Goal: Information Seeking & Learning: Check status

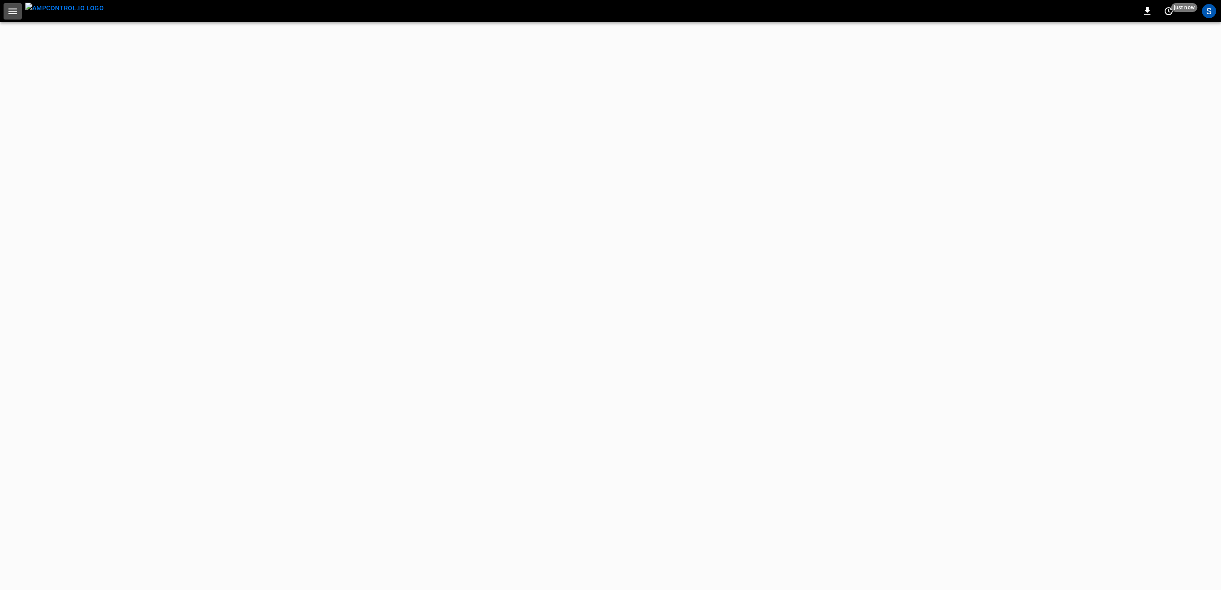
click at [11, 7] on icon "button" at bounding box center [12, 11] width 11 height 11
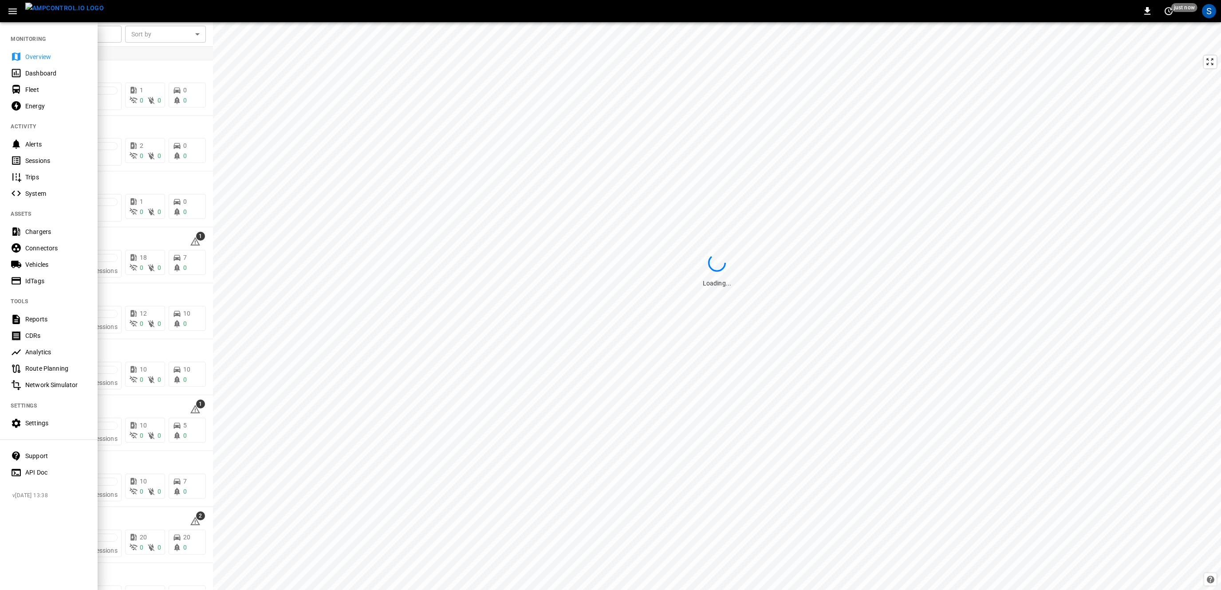
click at [20, 460] on icon at bounding box center [16, 455] width 11 height 11
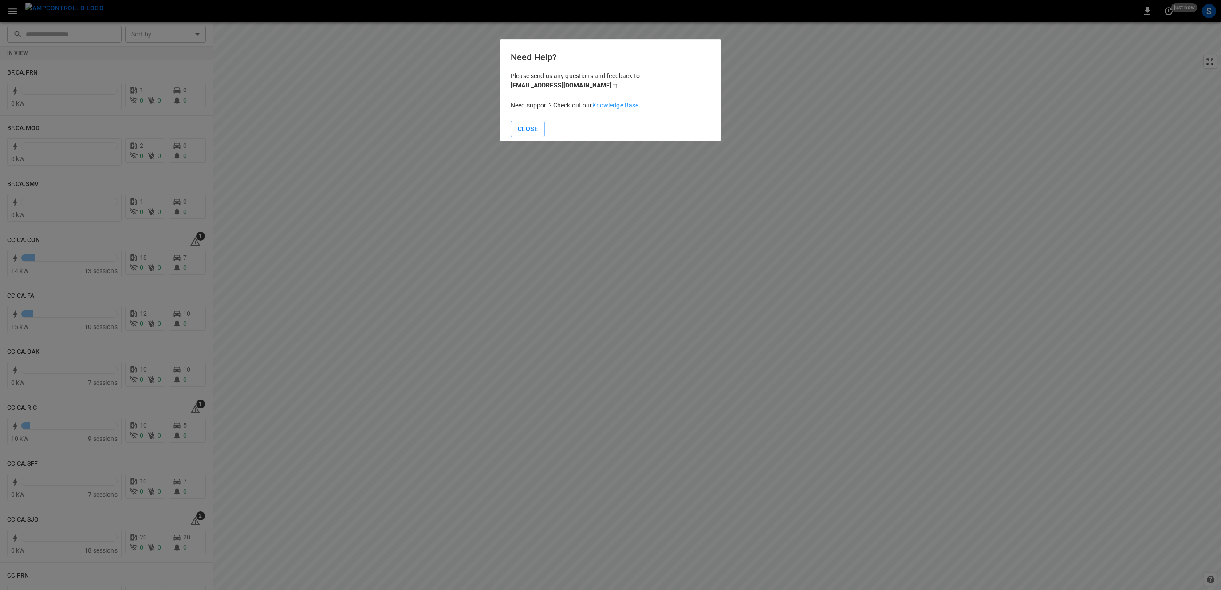
click at [611, 103] on link "Knowledge Base" at bounding box center [615, 105] width 47 height 7
click at [528, 133] on button "Close" at bounding box center [528, 129] width 34 height 16
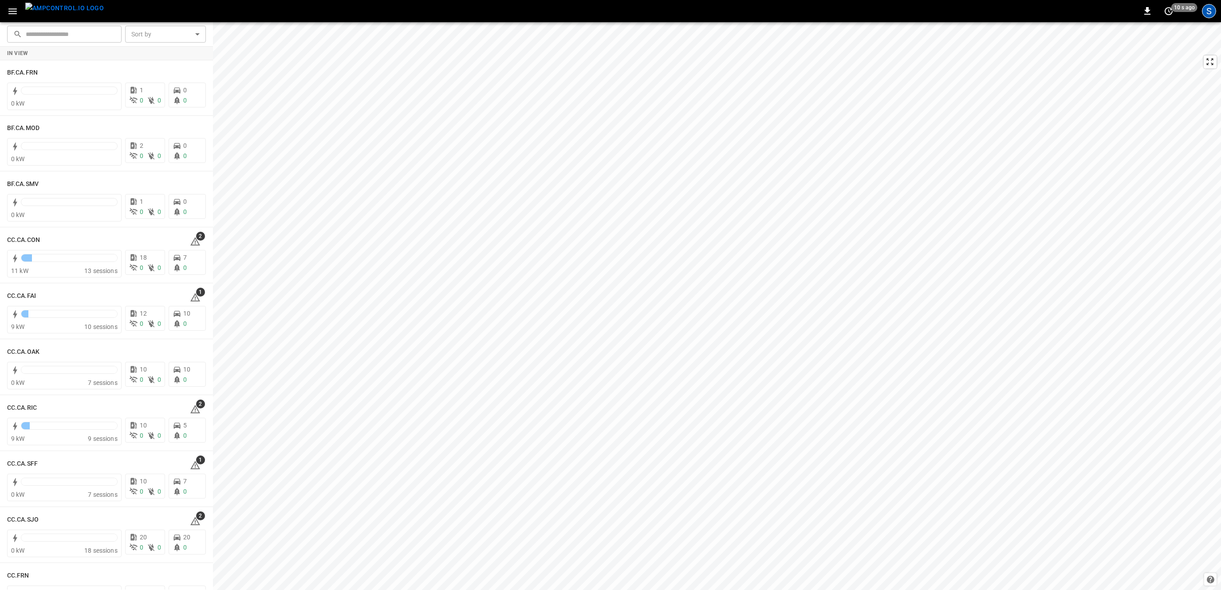
click at [1203, 14] on div "S" at bounding box center [1209, 11] width 14 height 14
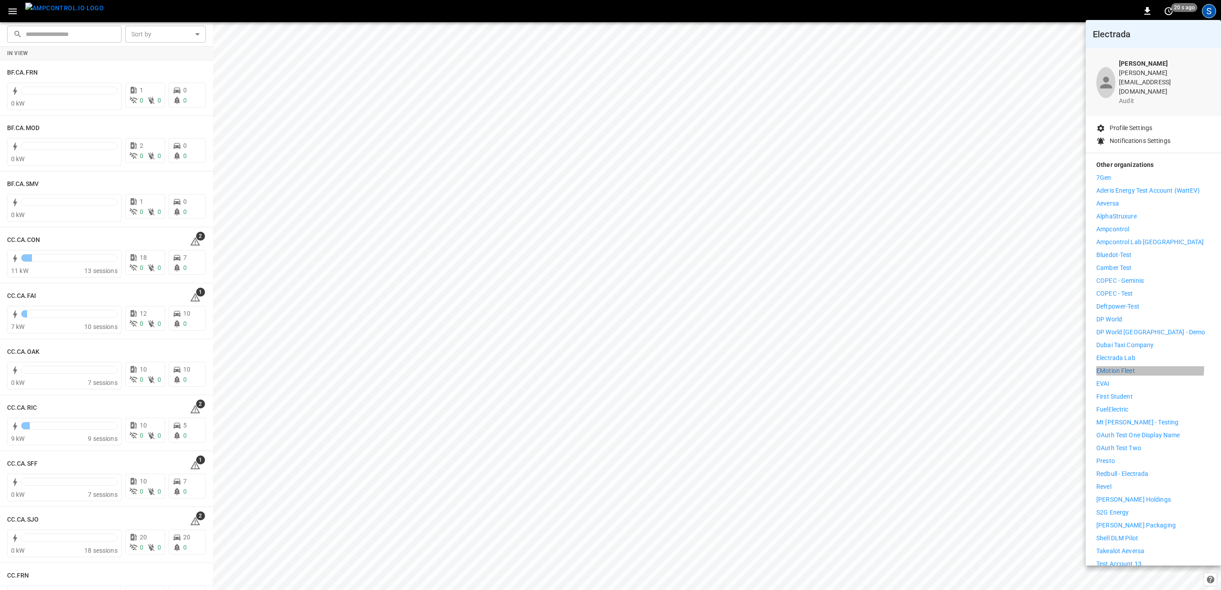
click at [1141, 366] on li "eMotion Fleet" at bounding box center [1154, 370] width 114 height 9
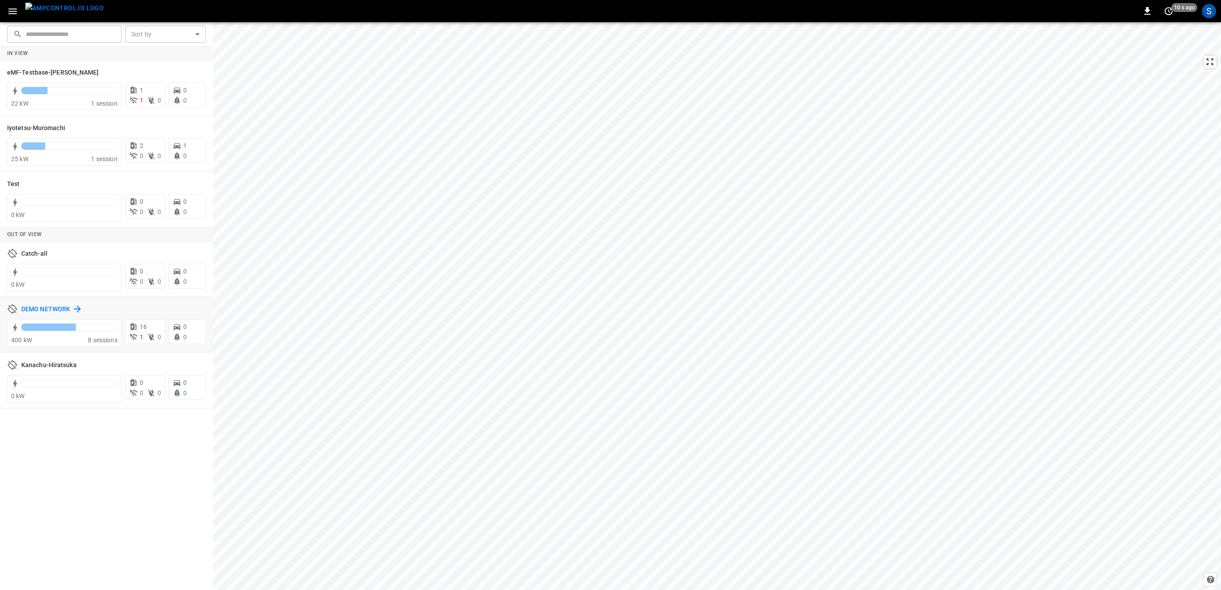
click at [50, 305] on div "DEMO NETWORK" at bounding box center [51, 309] width 61 height 11
click at [24, 179] on div "Test" at bounding box center [106, 183] width 199 height 17
click at [21, 183] on div "Test" at bounding box center [19, 183] width 25 height 11
click at [30, 253] on h6 "Catch-all" at bounding box center [34, 254] width 26 height 10
click at [28, 126] on h6 "Iyotetsu-Muromachi" at bounding box center [36, 128] width 58 height 10
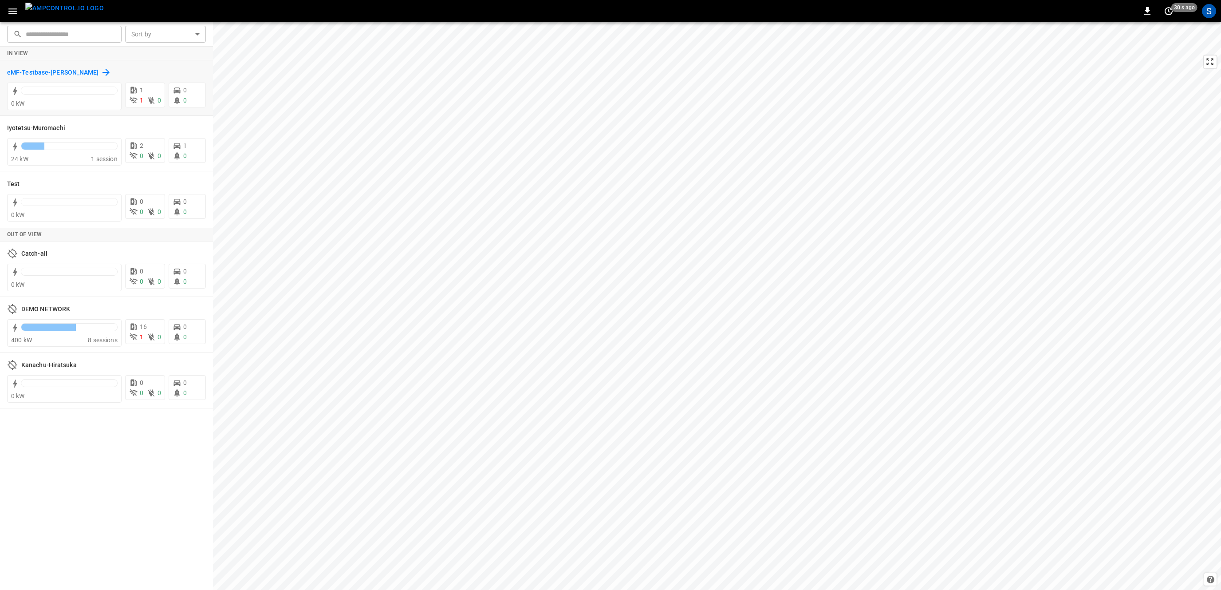
click at [52, 75] on h6 "eMF-Testbase-[PERSON_NAME]" at bounding box center [53, 73] width 92 height 10
click at [58, 362] on h6 "Kanachu-Hiratsuka" at bounding box center [48, 365] width 55 height 10
click at [65, 184] on div "Test" at bounding box center [101, 183] width 188 height 11
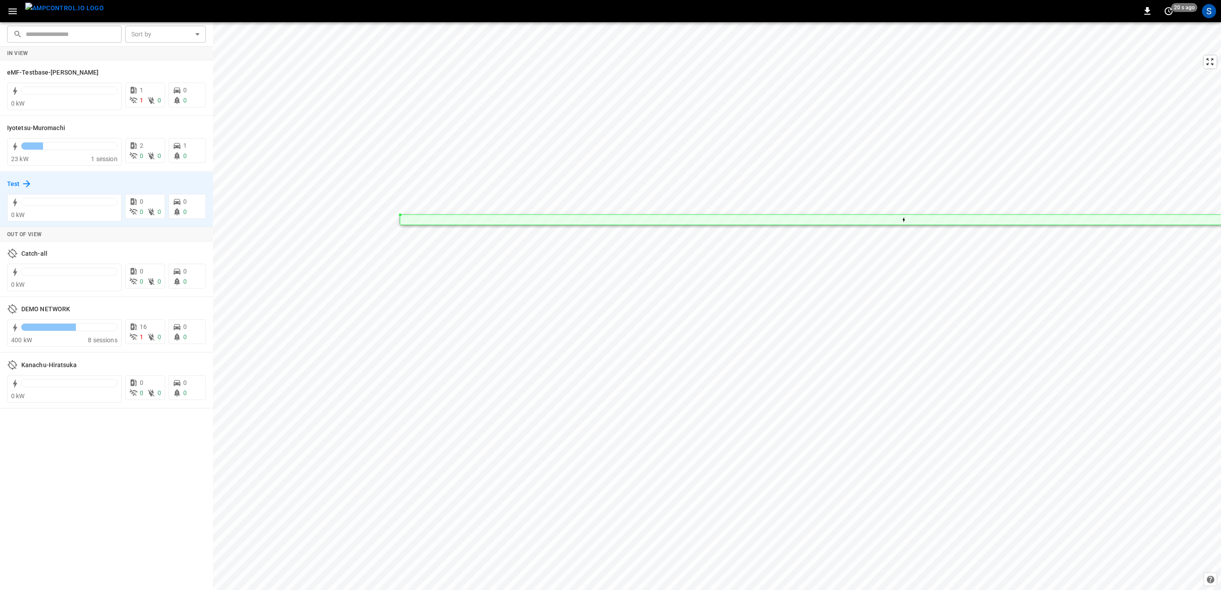
click at [25, 183] on icon at bounding box center [26, 183] width 11 height 11
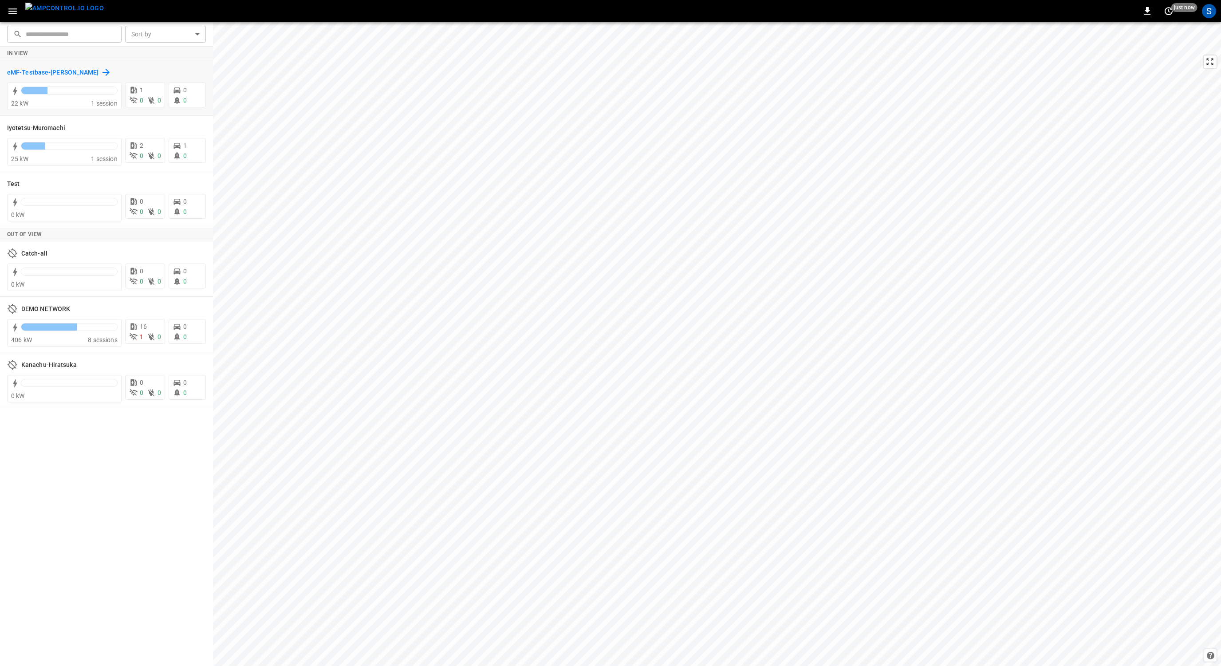
click at [25, 75] on h6 "eMF-Testbase-[PERSON_NAME]" at bounding box center [53, 73] width 92 height 10
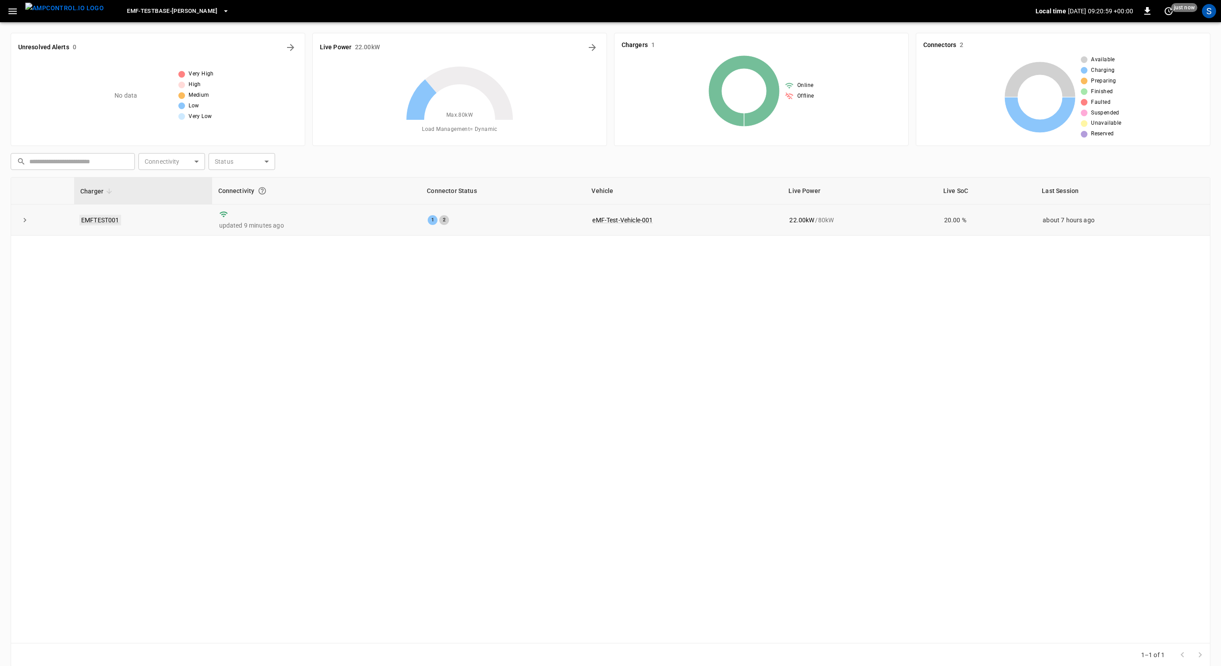
click at [100, 220] on link "EMFTEST001" at bounding box center [100, 220] width 42 height 11
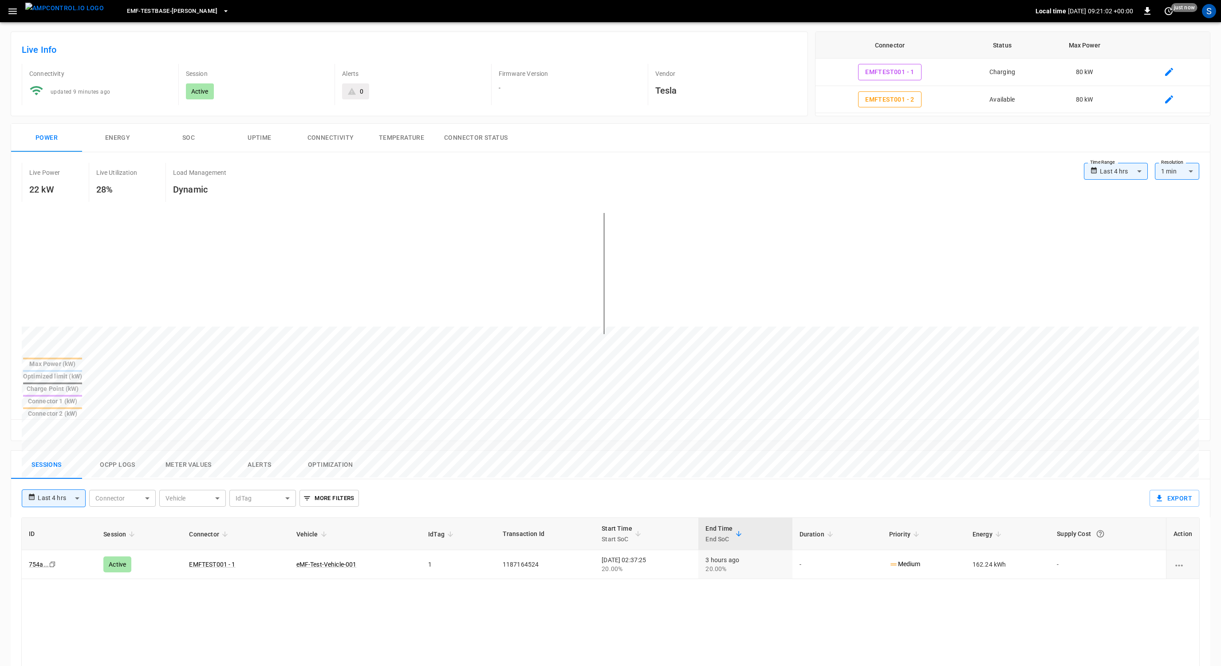
scroll to position [33, 0]
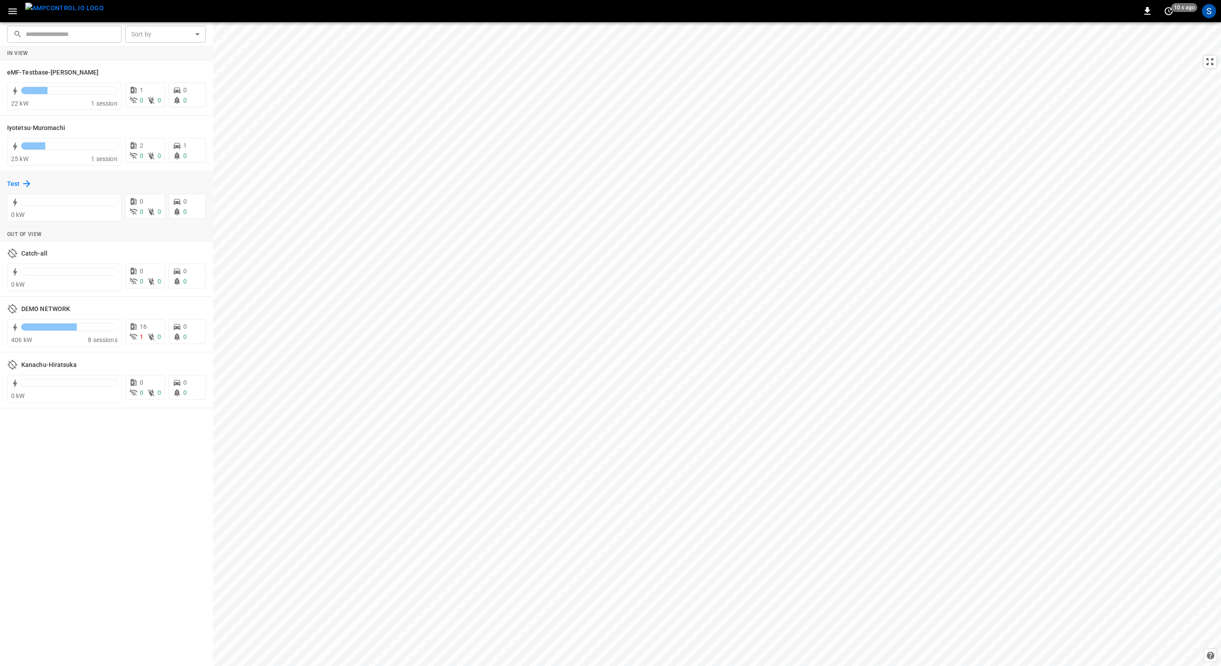
click at [25, 183] on icon at bounding box center [26, 183] width 11 height 11
click at [66, 76] on h6 "eMF-Testbase-[PERSON_NAME]" at bounding box center [53, 73] width 92 height 10
click at [48, 129] on p "See Energy Overview" at bounding box center [64, 125] width 58 height 9
click at [21, 132] on h6 "Iyotetsu-Muromachi" at bounding box center [36, 128] width 58 height 10
click at [33, 126] on h6 "Iyotetsu-Muromachi" at bounding box center [36, 128] width 58 height 10
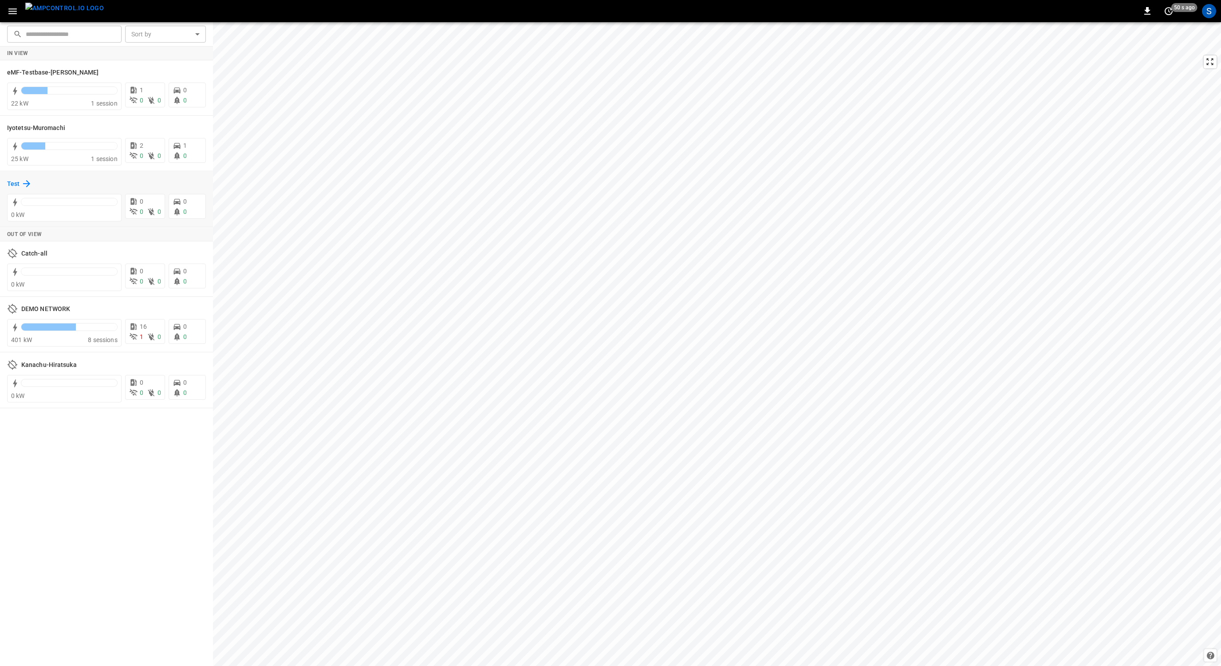
click at [24, 185] on icon at bounding box center [26, 183] width 7 height 7
click at [50, 304] on div "DEMO NETWORK" at bounding box center [106, 308] width 199 height 17
click at [71, 311] on div "DEMO NETWORK" at bounding box center [51, 309] width 61 height 11
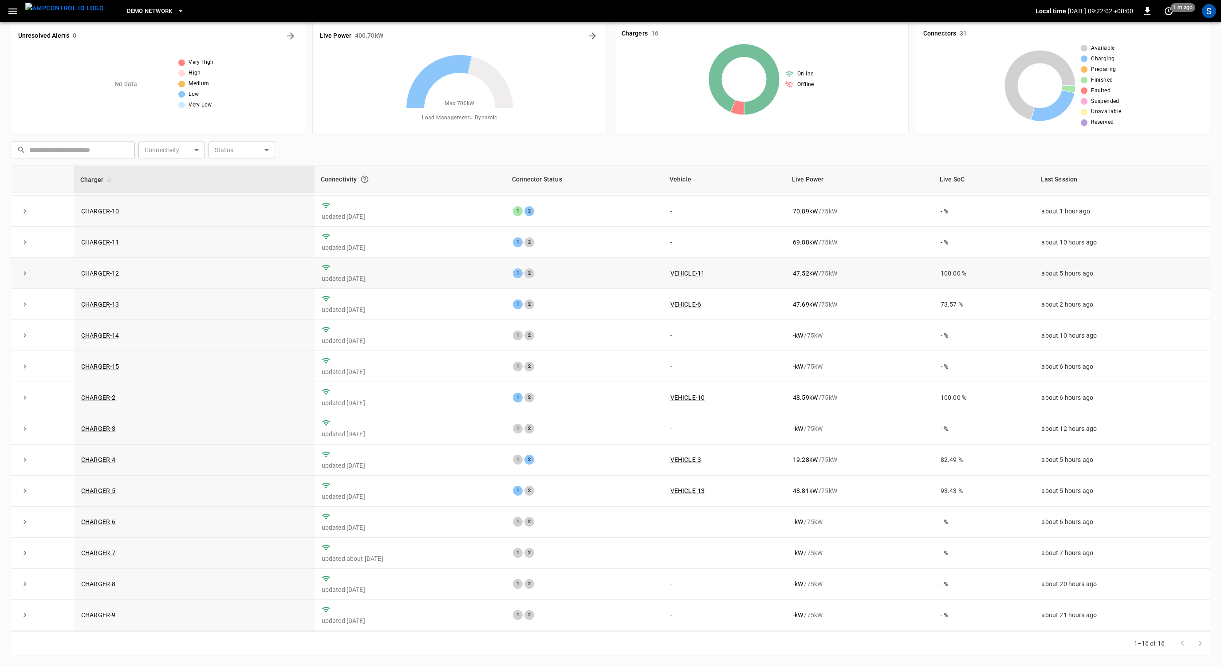
scroll to position [62, 0]
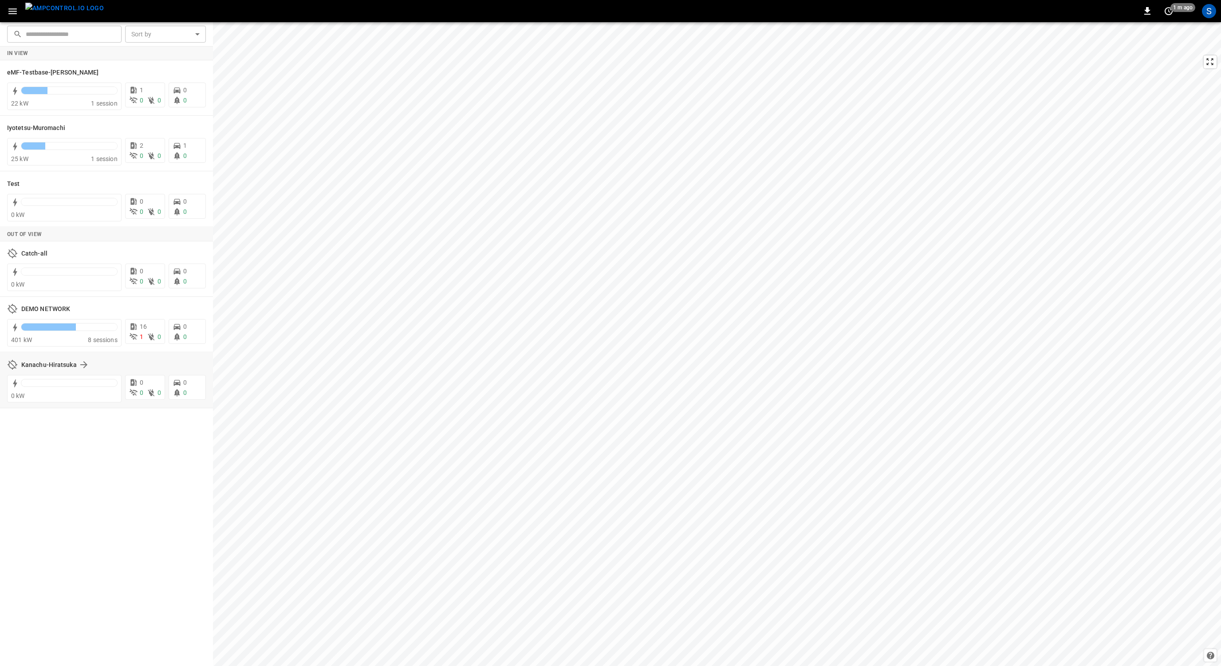
click at [60, 371] on div "Kanachu-Hiratsuka" at bounding box center [106, 364] width 199 height 17
click at [65, 367] on h6 "Kanachu-Hiratsuka" at bounding box center [48, 365] width 55 height 10
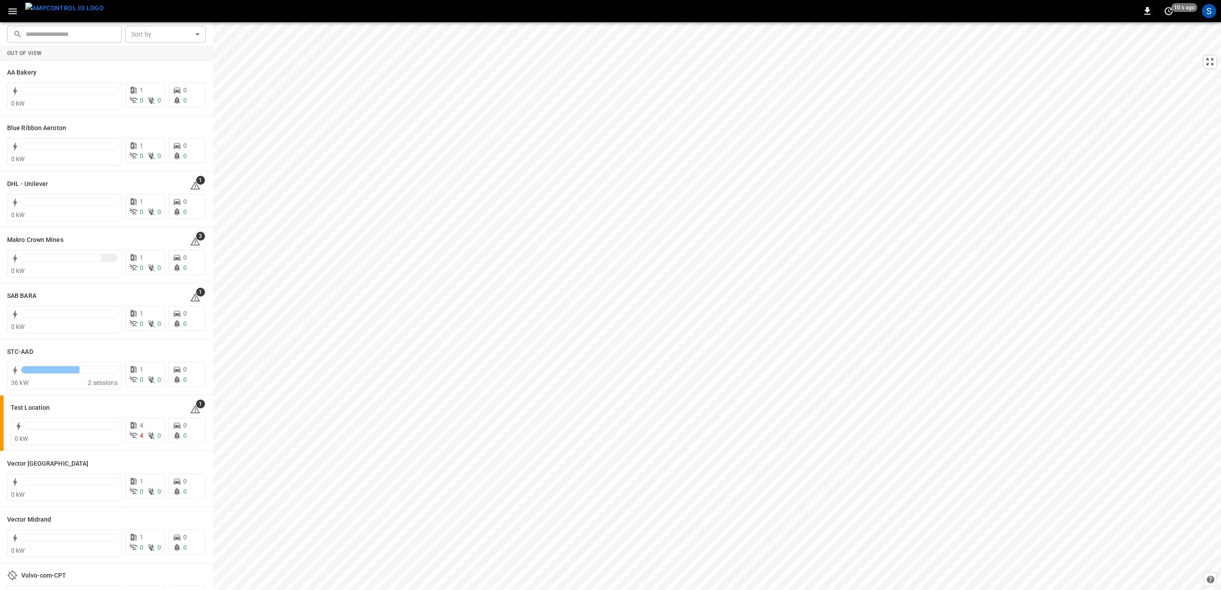
click at [13, 10] on icon "button" at bounding box center [12, 11] width 11 height 11
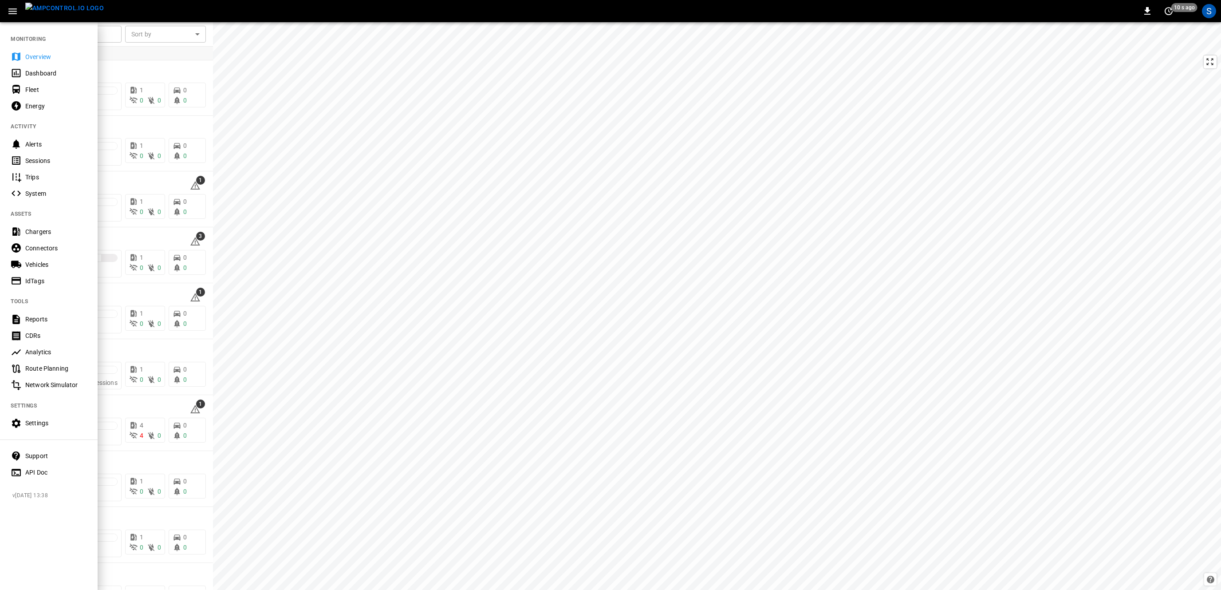
click at [45, 226] on div "Chargers" at bounding box center [49, 231] width 98 height 16
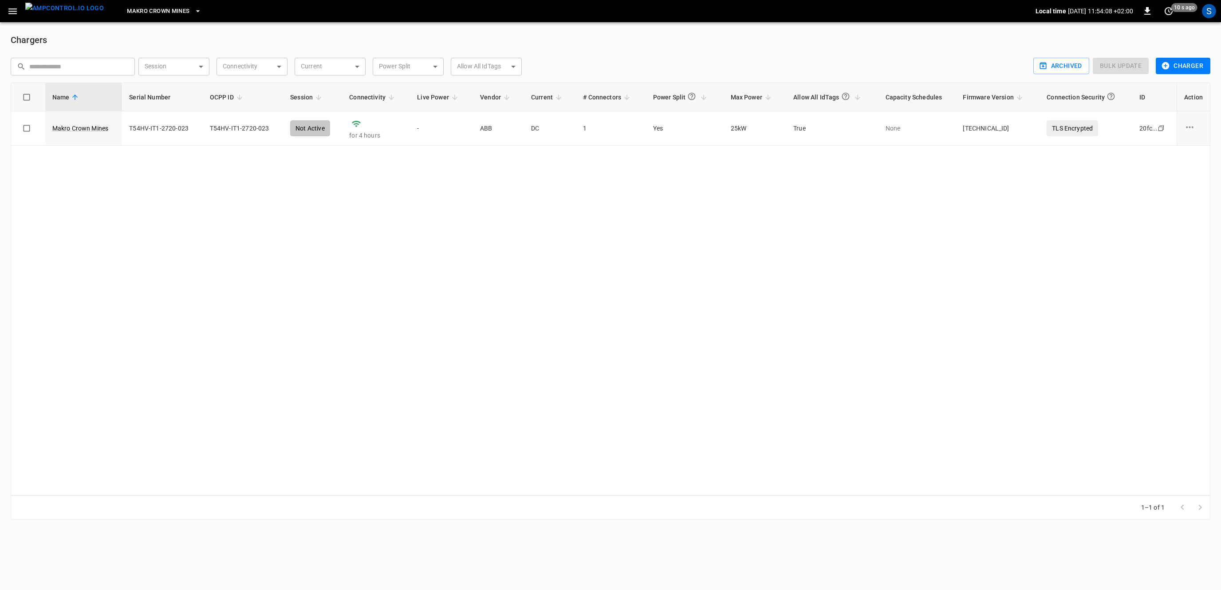
click at [193, 10] on icon "button" at bounding box center [197, 11] width 9 height 9
click at [151, 73] on p "Vector Midrand" at bounding box center [135, 71] width 43 height 9
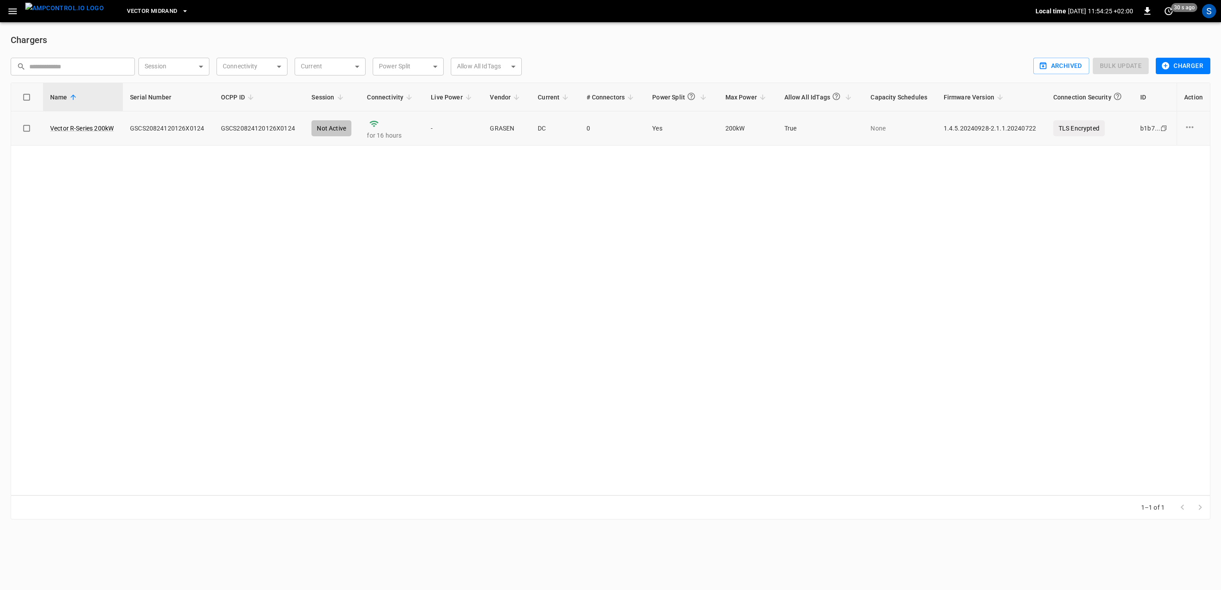
drag, startPoint x: 340, startPoint y: 422, endPoint x: 159, endPoint y: 142, distance: 333.3
click at [340, 422] on div "Name Serial Number OCPP ID Session Connectivity Live Power Vendor Current # Con…" at bounding box center [611, 289] width 1200 height 413
click at [24, 10] on button "menu" at bounding box center [65, 11] width 86 height 22
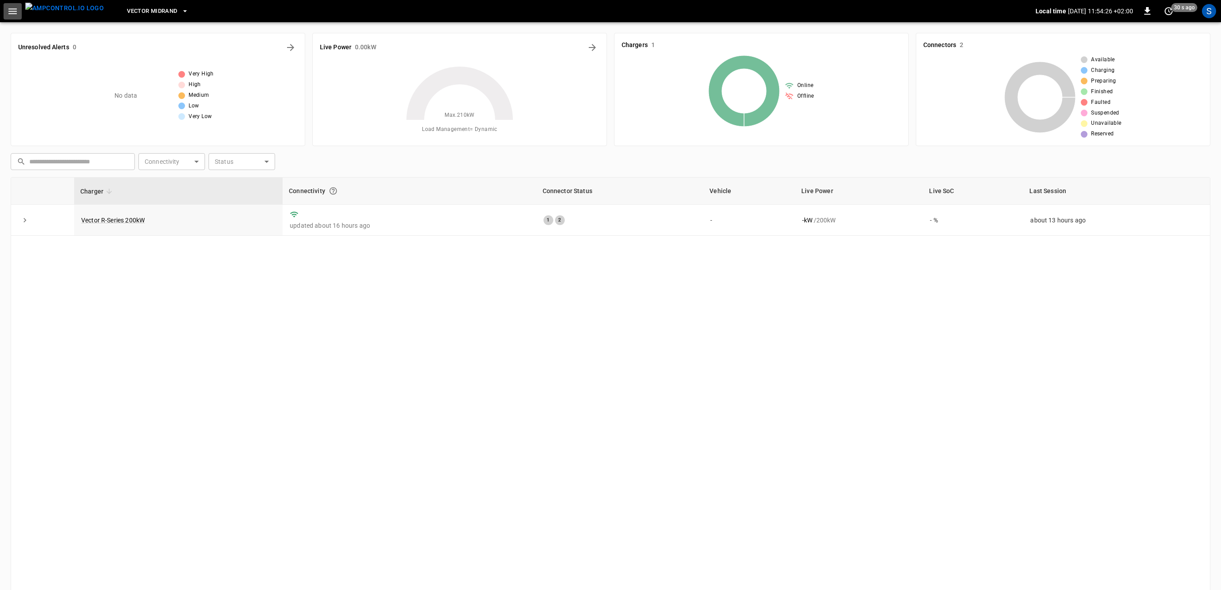
click at [14, 10] on icon "button" at bounding box center [12, 11] width 11 height 11
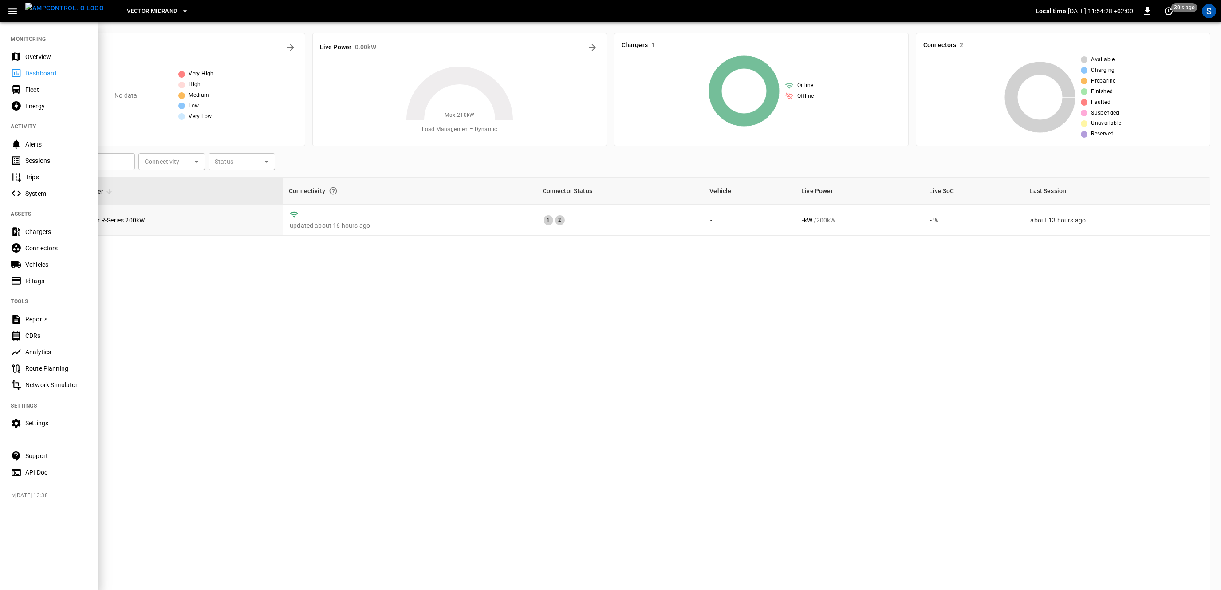
click at [48, 423] on div "Settings" at bounding box center [56, 422] width 62 height 9
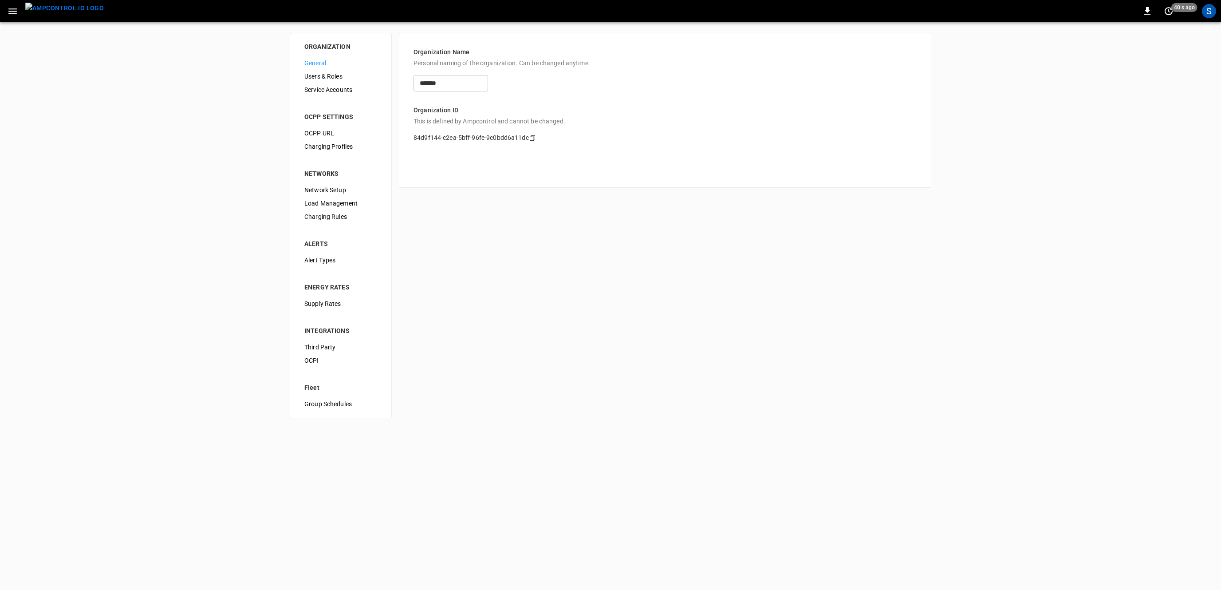
click at [341, 189] on span "Network Setup" at bounding box center [340, 189] width 73 height 9
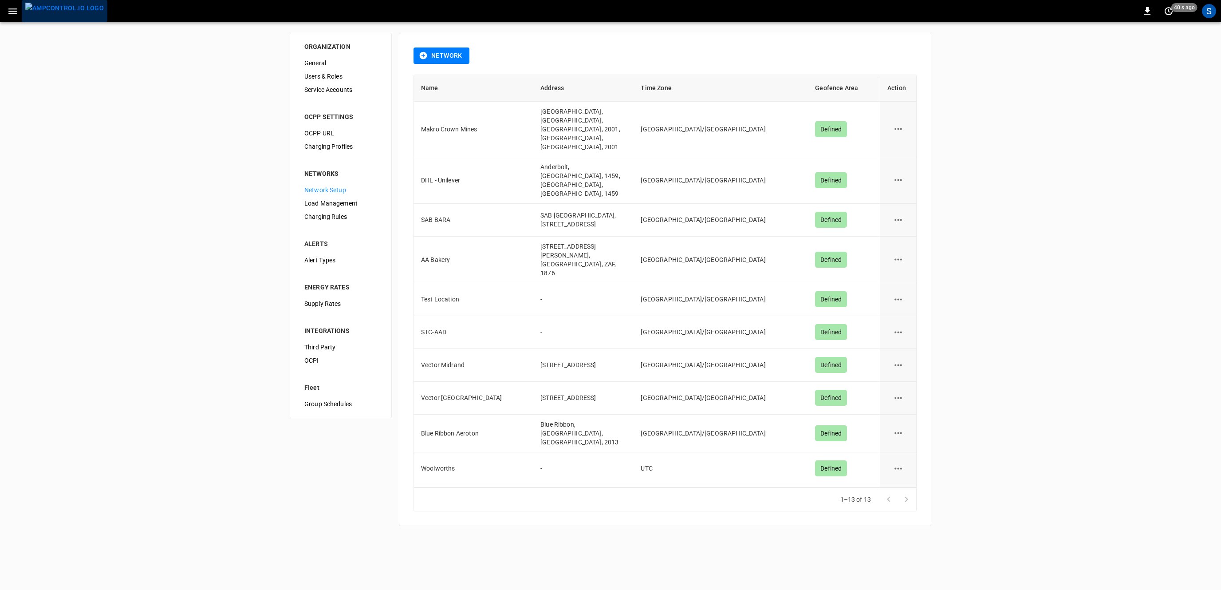
click at [68, 13] on img "menu" at bounding box center [64, 8] width 79 height 11
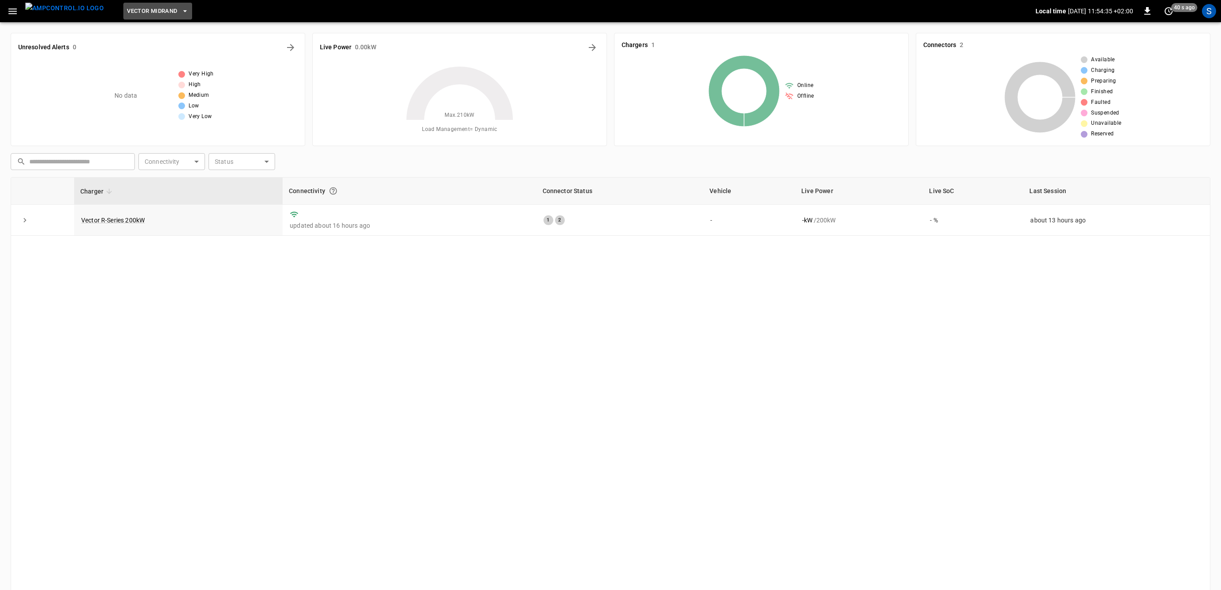
click at [181, 13] on icon "button" at bounding box center [185, 11] width 9 height 9
click at [160, 81] on li "DHL - Unilever cfde ..." at bounding box center [173, 87] width 133 height 17
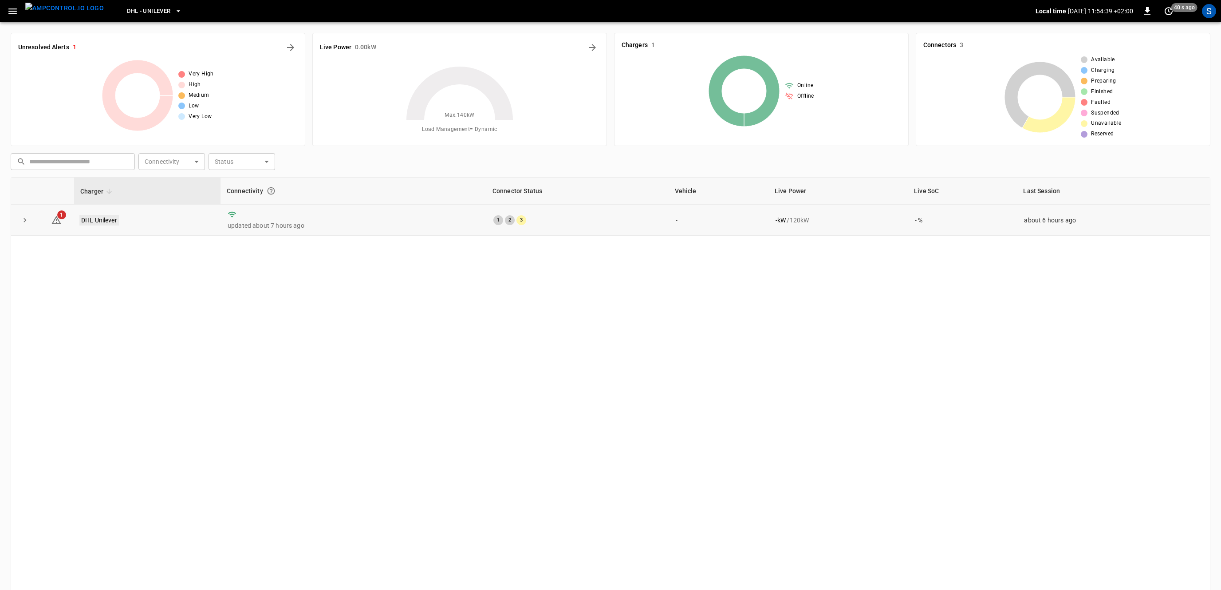
click at [113, 221] on link "DHL Unilever" at bounding box center [98, 220] width 39 height 11
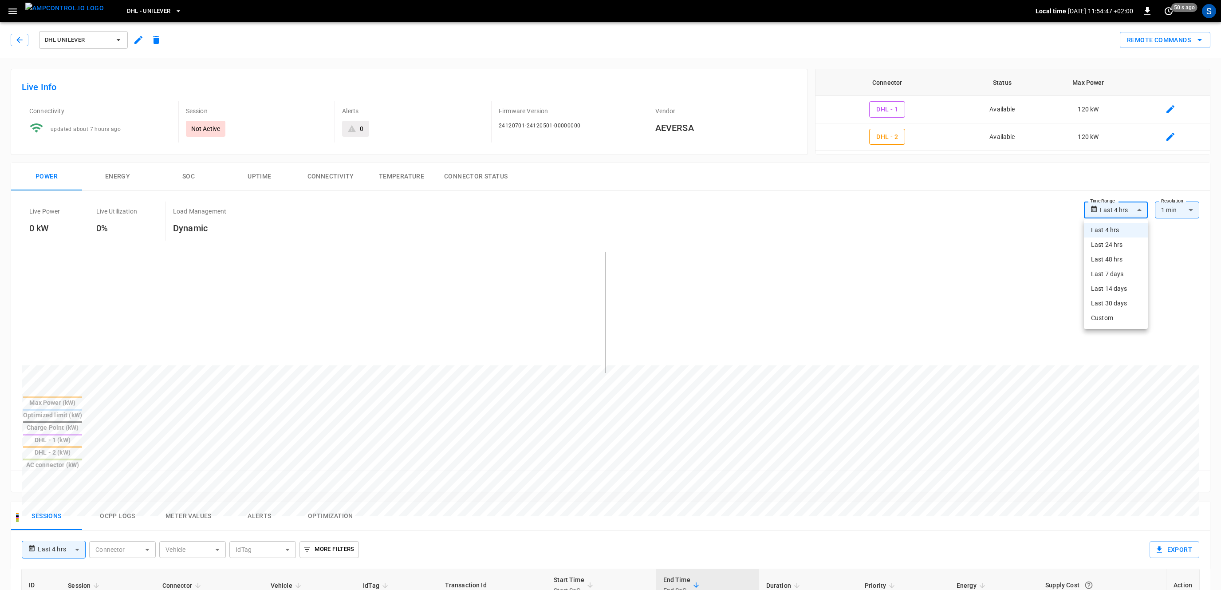
click at [1116, 209] on body "**********" at bounding box center [610, 508] width 1221 height 1016
click at [1120, 273] on li "Last 7 days" at bounding box center [1116, 274] width 64 height 15
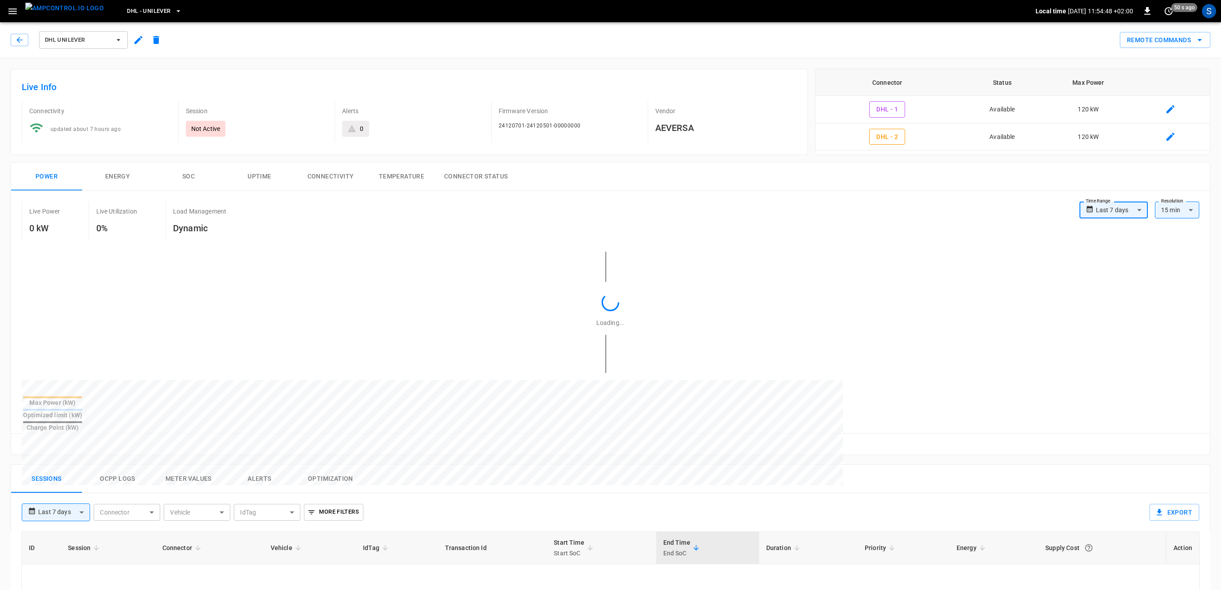
type input "**********"
type input "***"
type input "**********"
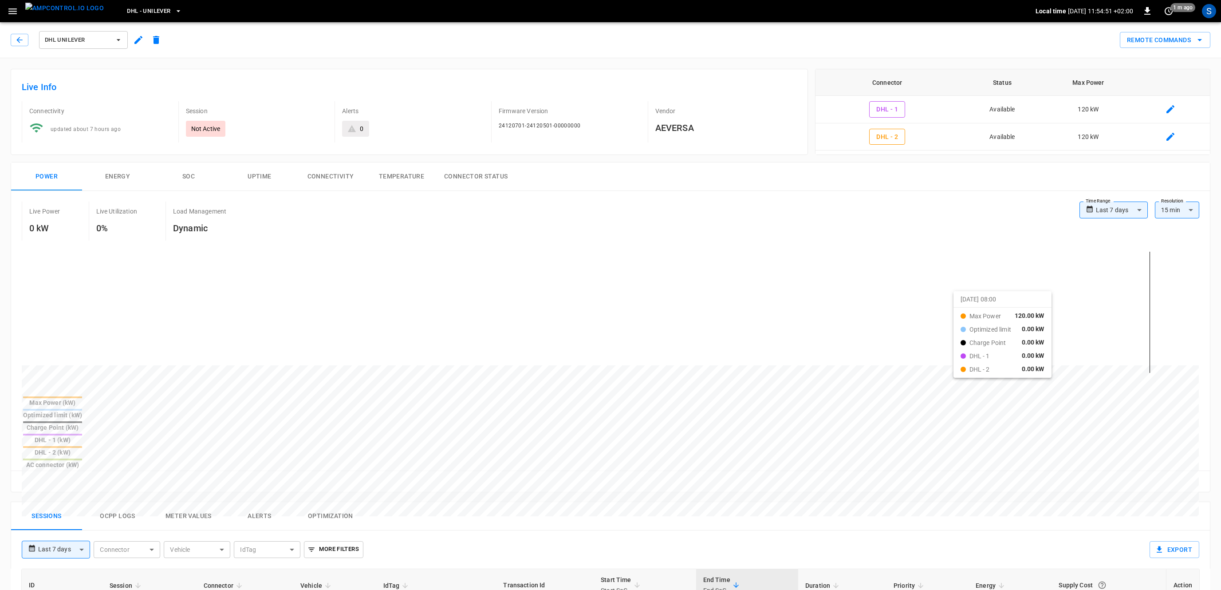
drag, startPoint x: 940, startPoint y: 297, endPoint x: 965, endPoint y: 300, distance: 25.0
click at [965, 518] on div at bounding box center [594, 578] width 1144 height 121
click at [1179, 209] on body "**********" at bounding box center [610, 508] width 1221 height 1016
click at [635, 214] on div at bounding box center [610, 295] width 1221 height 590
drag, startPoint x: 279, startPoint y: 312, endPoint x: 953, endPoint y: 312, distance: 673.6
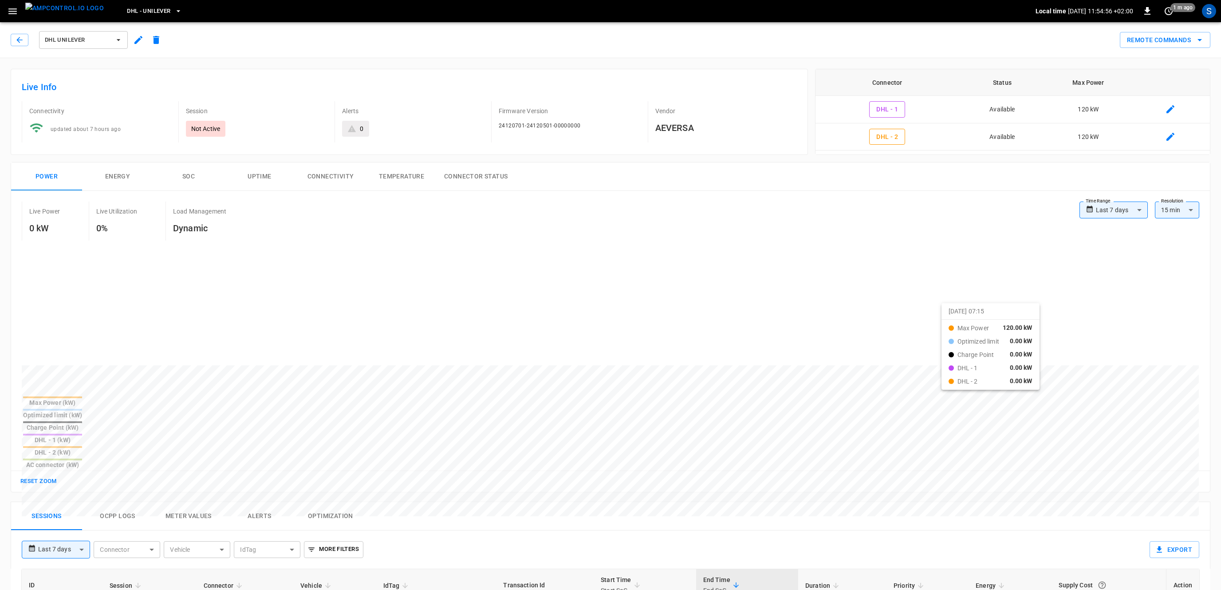
click at [953, 518] on div at bounding box center [594, 578] width 1144 height 121
click at [194, 502] on button "Meter Values" at bounding box center [188, 516] width 71 height 28
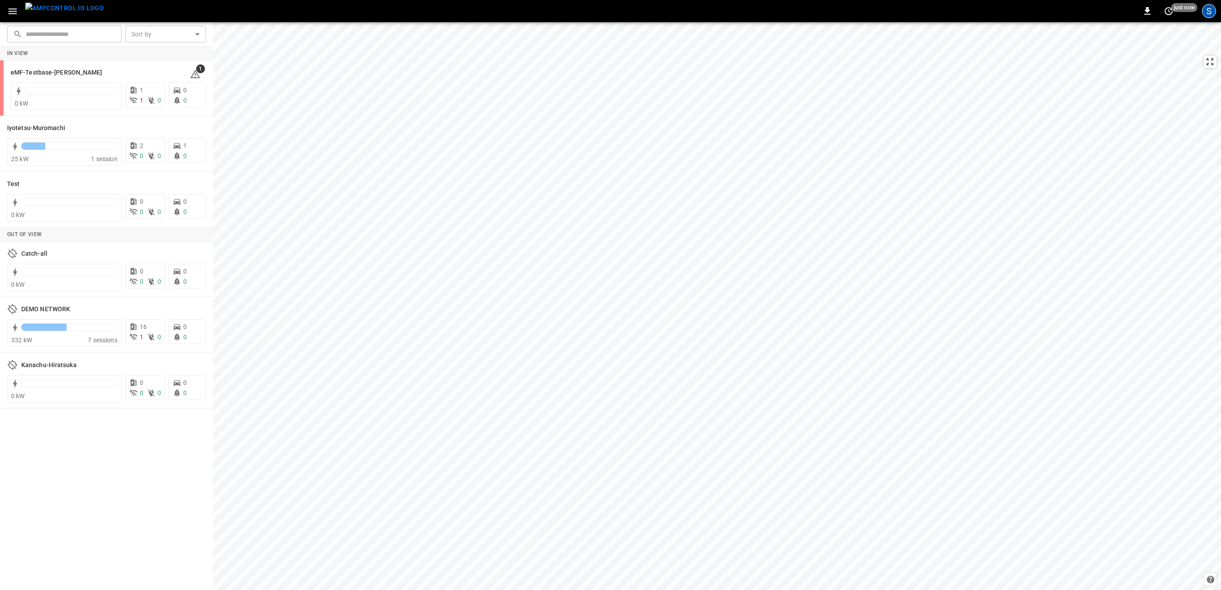
click at [1210, 9] on div "S" at bounding box center [1209, 11] width 14 height 14
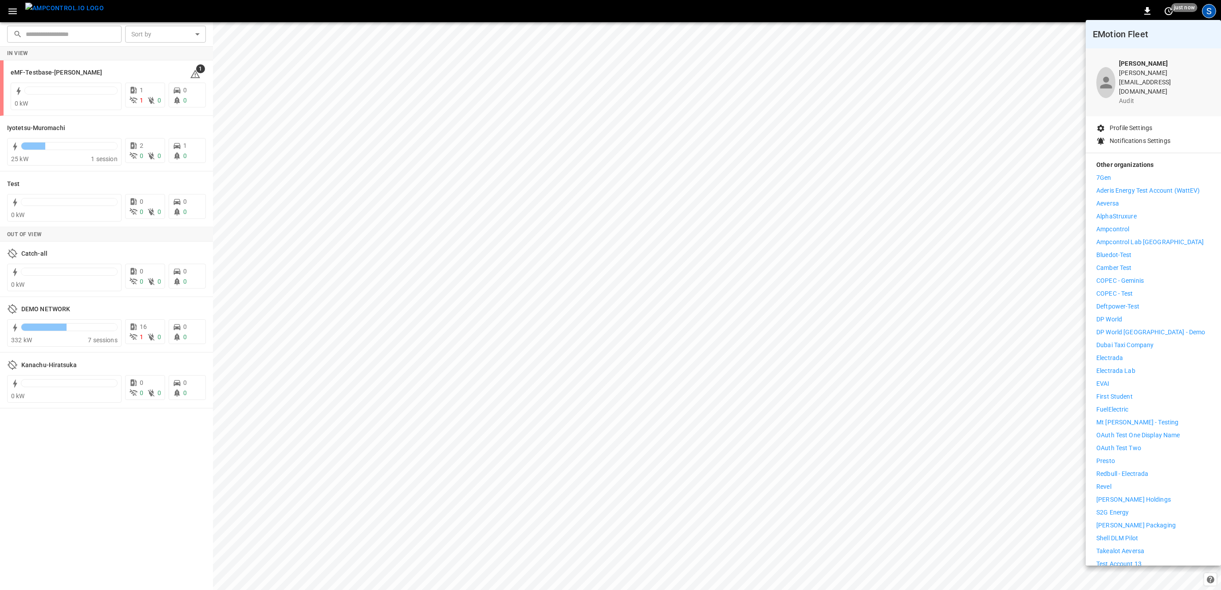
click at [1155, 199] on li "Aeversa" at bounding box center [1154, 203] width 114 height 9
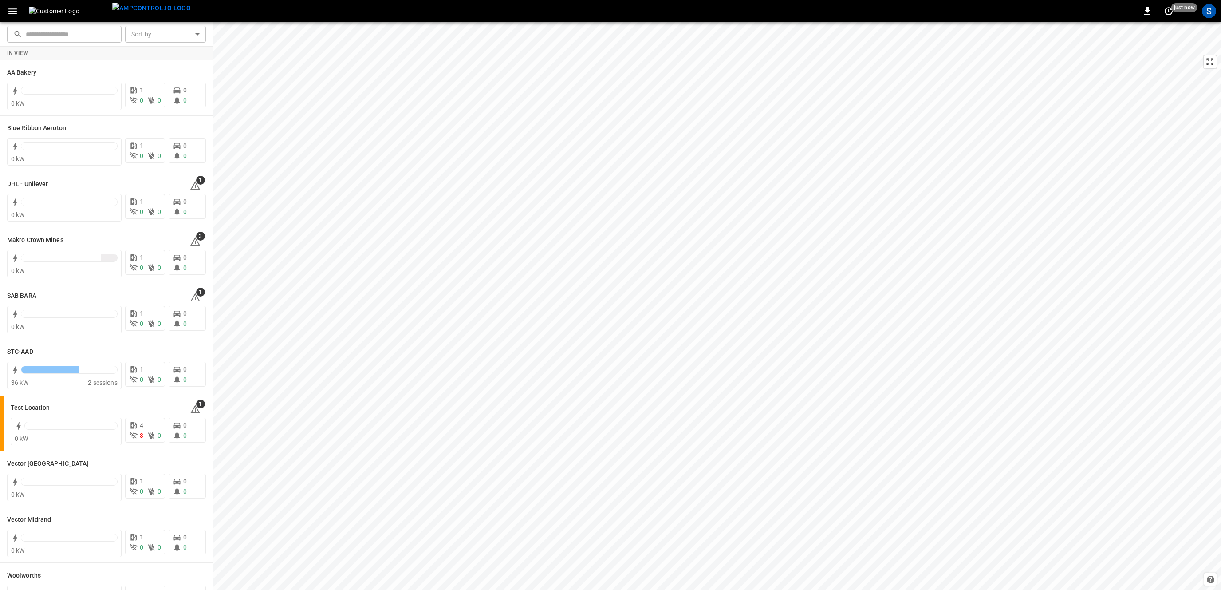
click at [18, 3] on button "button" at bounding box center [13, 11] width 18 height 16
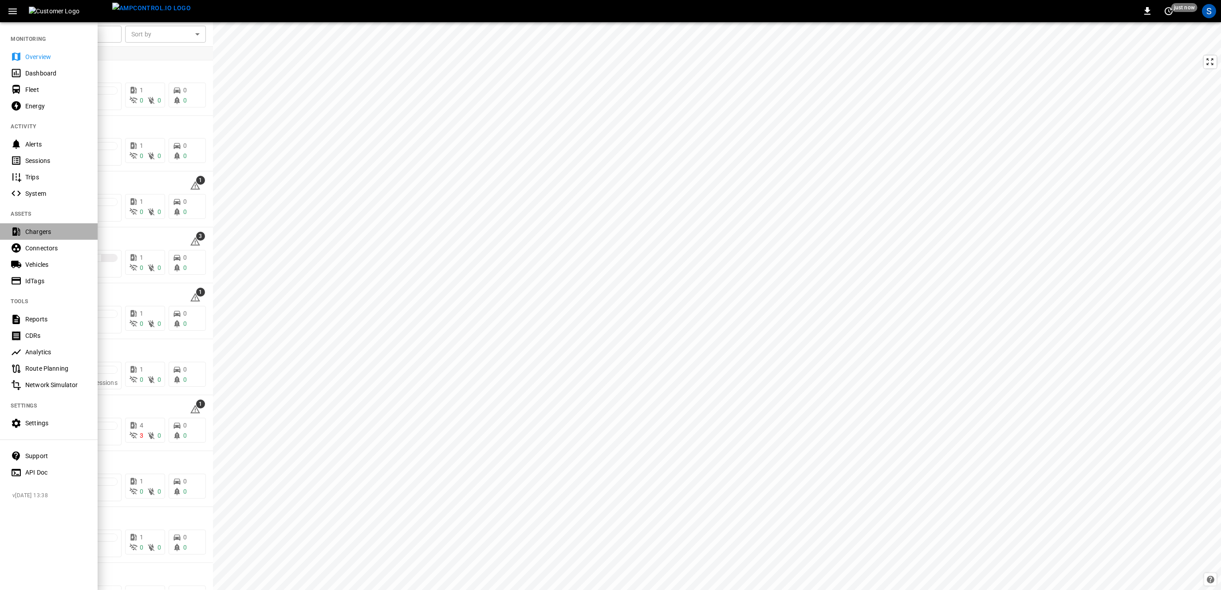
click at [29, 226] on div "Chargers" at bounding box center [49, 231] width 98 height 16
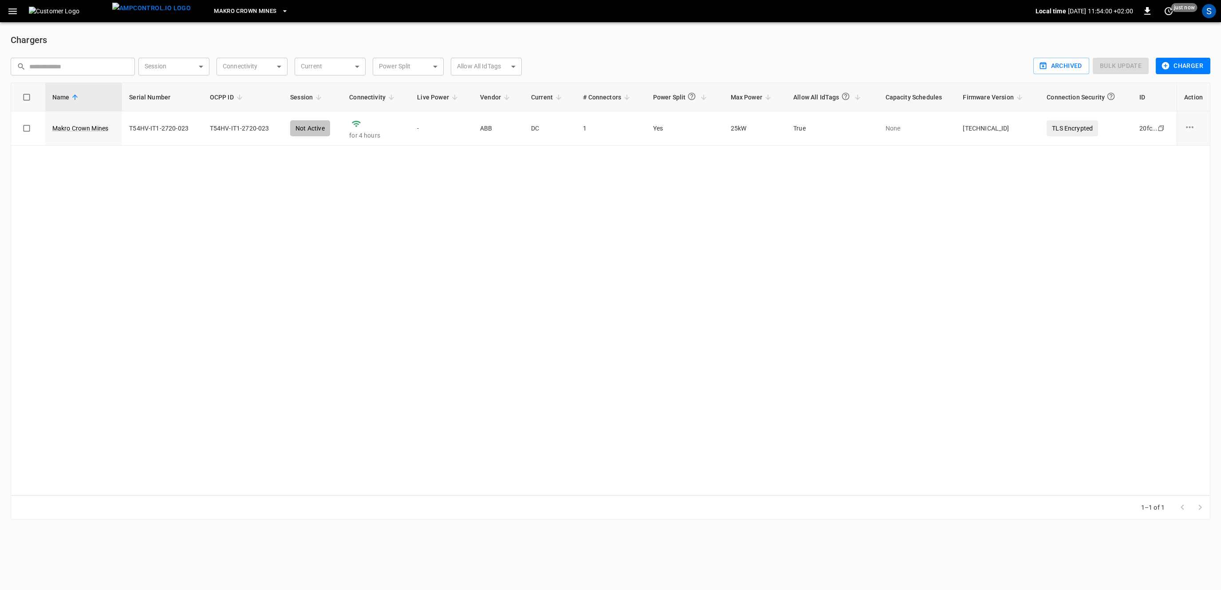
click at [235, 9] on span "Makro Crown Mines" at bounding box center [245, 11] width 63 height 10
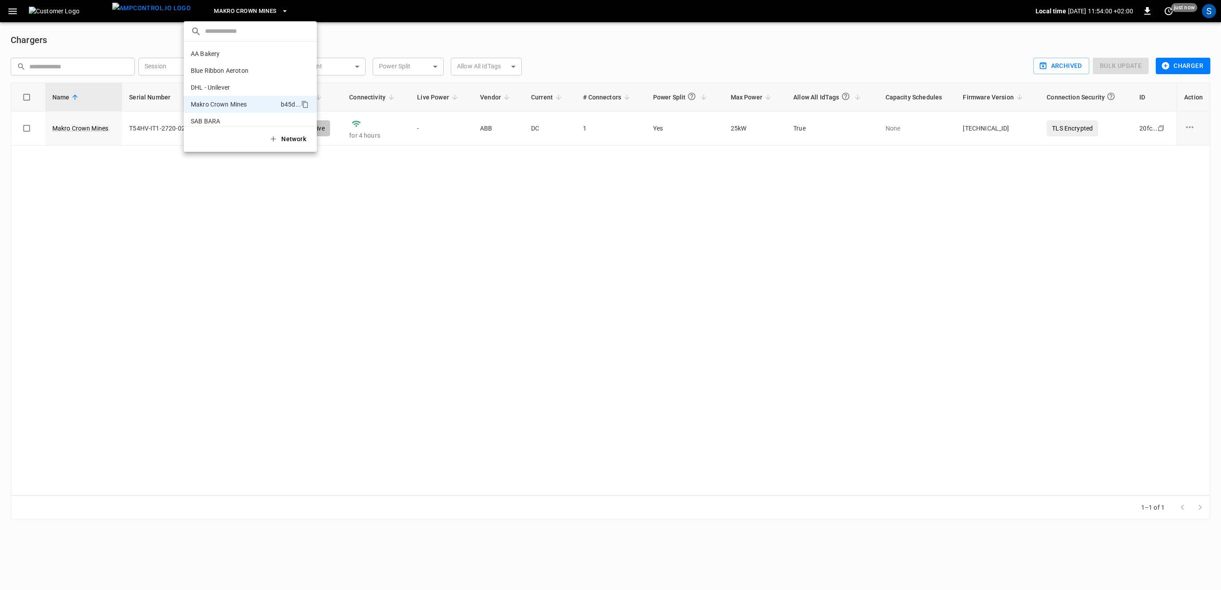
scroll to position [48, 0]
click at [472, 280] on div at bounding box center [610, 295] width 1221 height 590
